Goal: Information Seeking & Learning: Learn about a topic

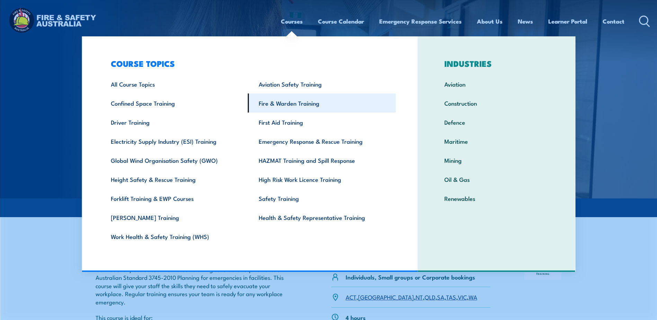
click at [287, 107] on link "Fire & Warden Training" at bounding box center [322, 102] width 148 height 19
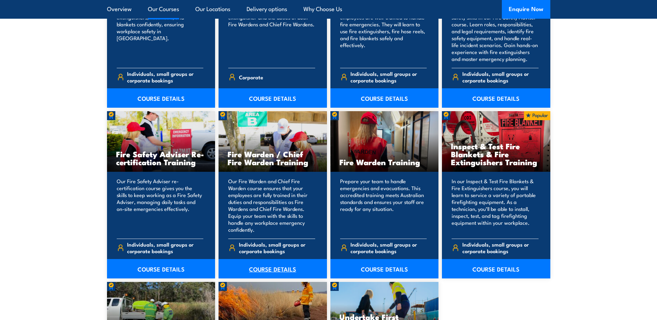
scroll to position [866, 0]
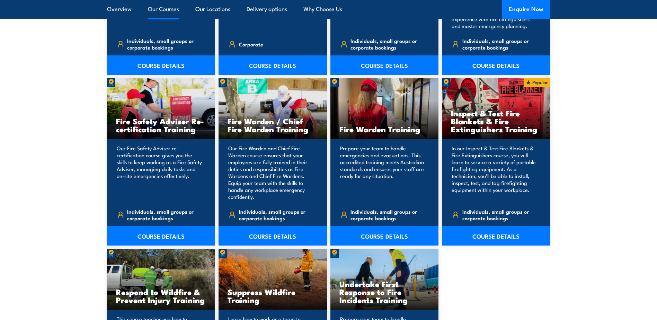
click at [265, 234] on link "COURSE DETAILS" at bounding box center [273, 235] width 108 height 19
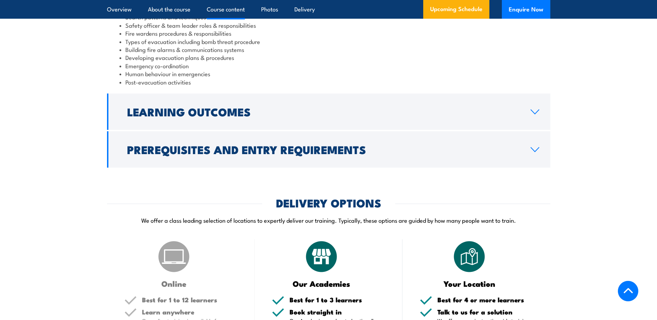
scroll to position [693, 0]
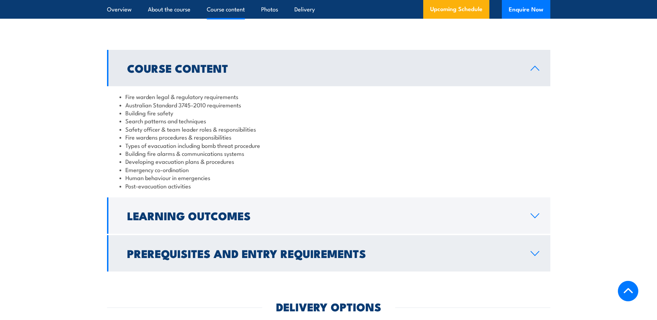
click at [536, 256] on icon at bounding box center [535, 253] width 8 height 4
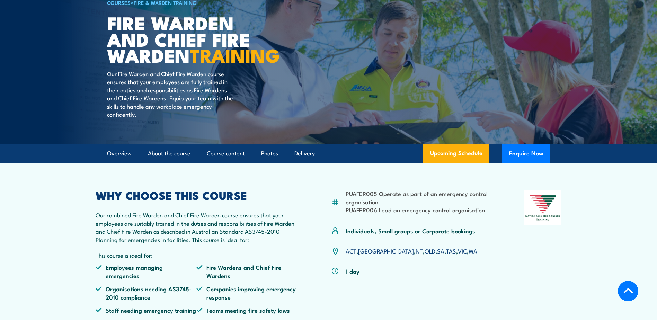
scroll to position [104, 0]
click at [231, 163] on link "Course content" at bounding box center [226, 154] width 38 height 18
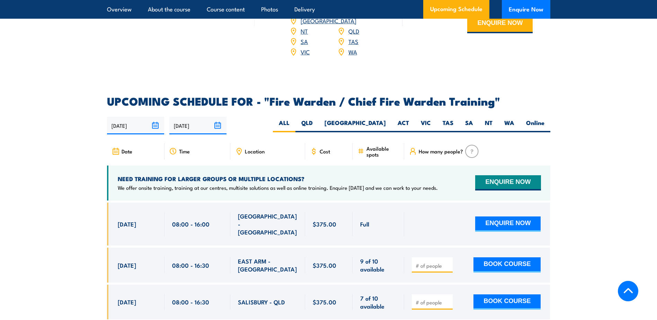
scroll to position [1192, 0]
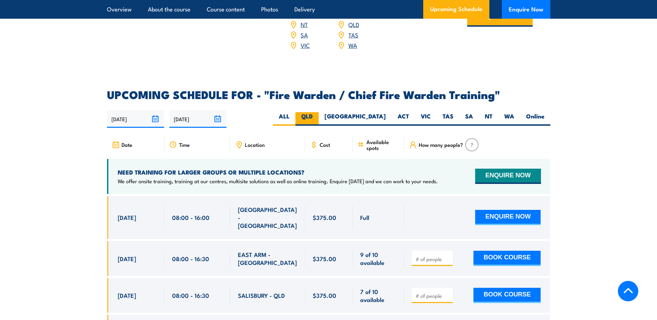
click at [319, 112] on label "QLD" at bounding box center [306, 119] width 23 height 14
click at [317, 112] on input "QLD" at bounding box center [315, 114] width 5 height 5
radio input "true"
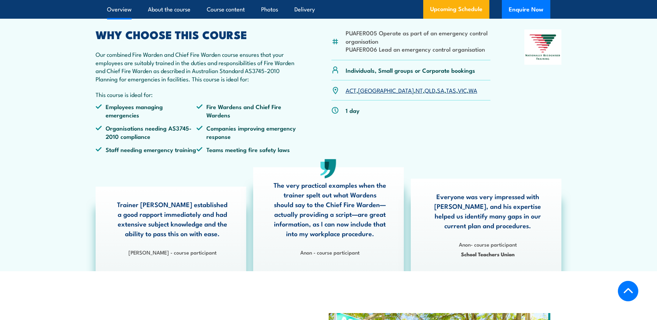
scroll to position [49, 0]
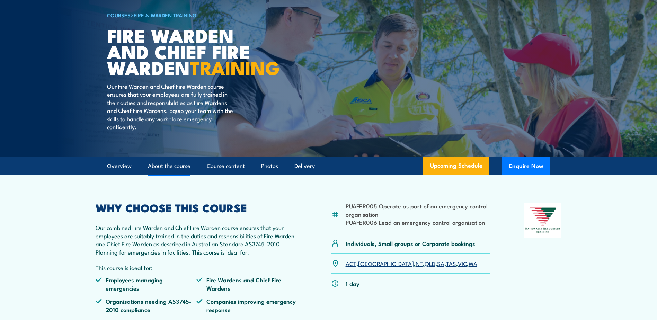
click at [176, 175] on link "About the course" at bounding box center [169, 166] width 43 height 18
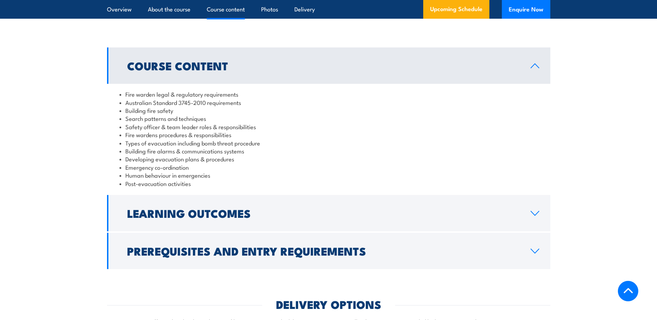
scroll to position [669, 0]
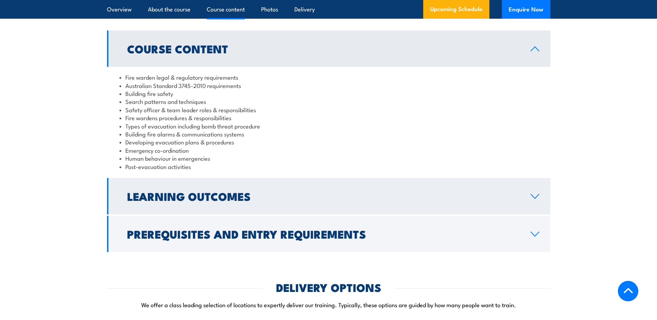
click at [190, 201] on h2 "Learning Outcomes" at bounding box center [323, 196] width 392 height 10
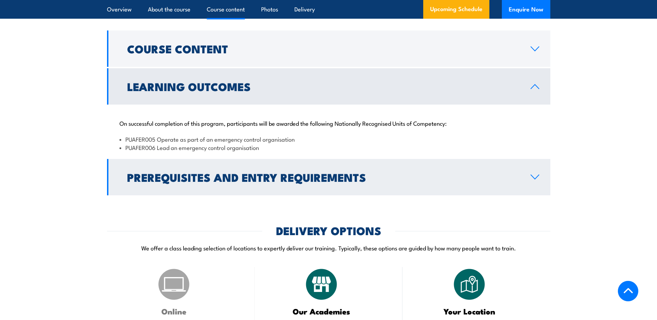
click at [187, 182] on h2 "Prerequisites and Entry Requirements" at bounding box center [323, 177] width 392 height 10
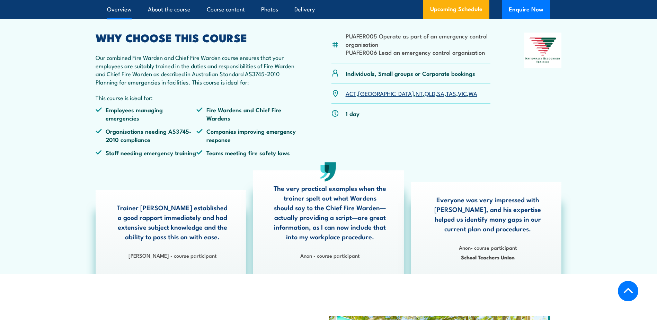
scroll to position [11, 0]
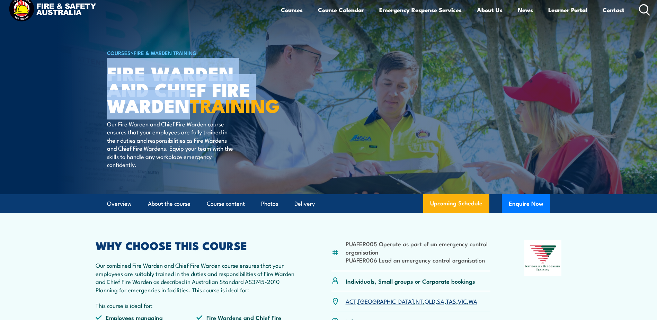
drag, startPoint x: 109, startPoint y: 73, endPoint x: 196, endPoint y: 106, distance: 92.9
click at [196, 106] on h1 "Fire Warden and Chief Fire Warden TRAINING" at bounding box center [192, 89] width 171 height 48
copy h1 "Fire Warden and Chief Fire Warden"
